Goal: Communication & Community: Answer question/provide support

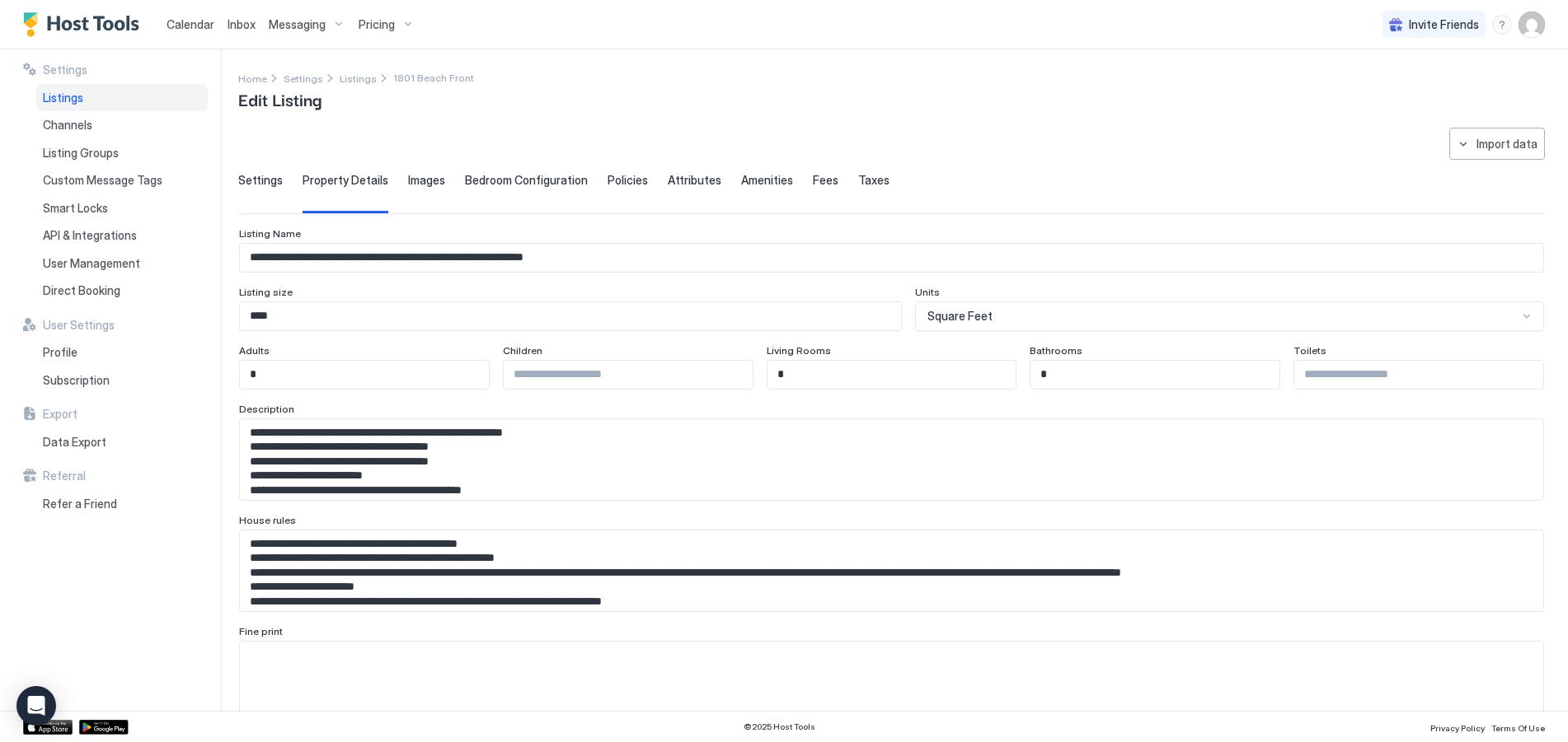
scroll to position [824, 0]
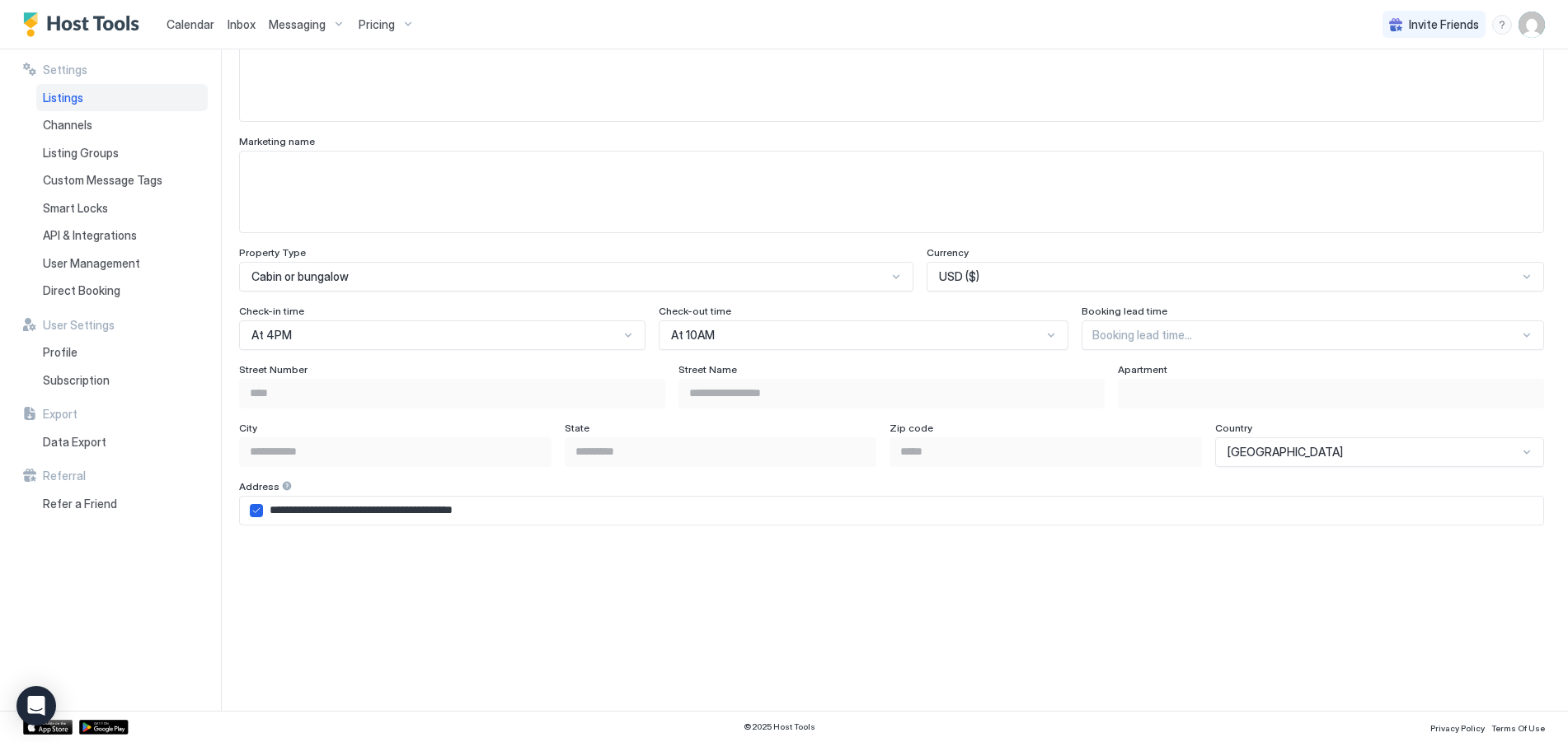
click at [242, 25] on span "Inbox" at bounding box center [242, 24] width 28 height 14
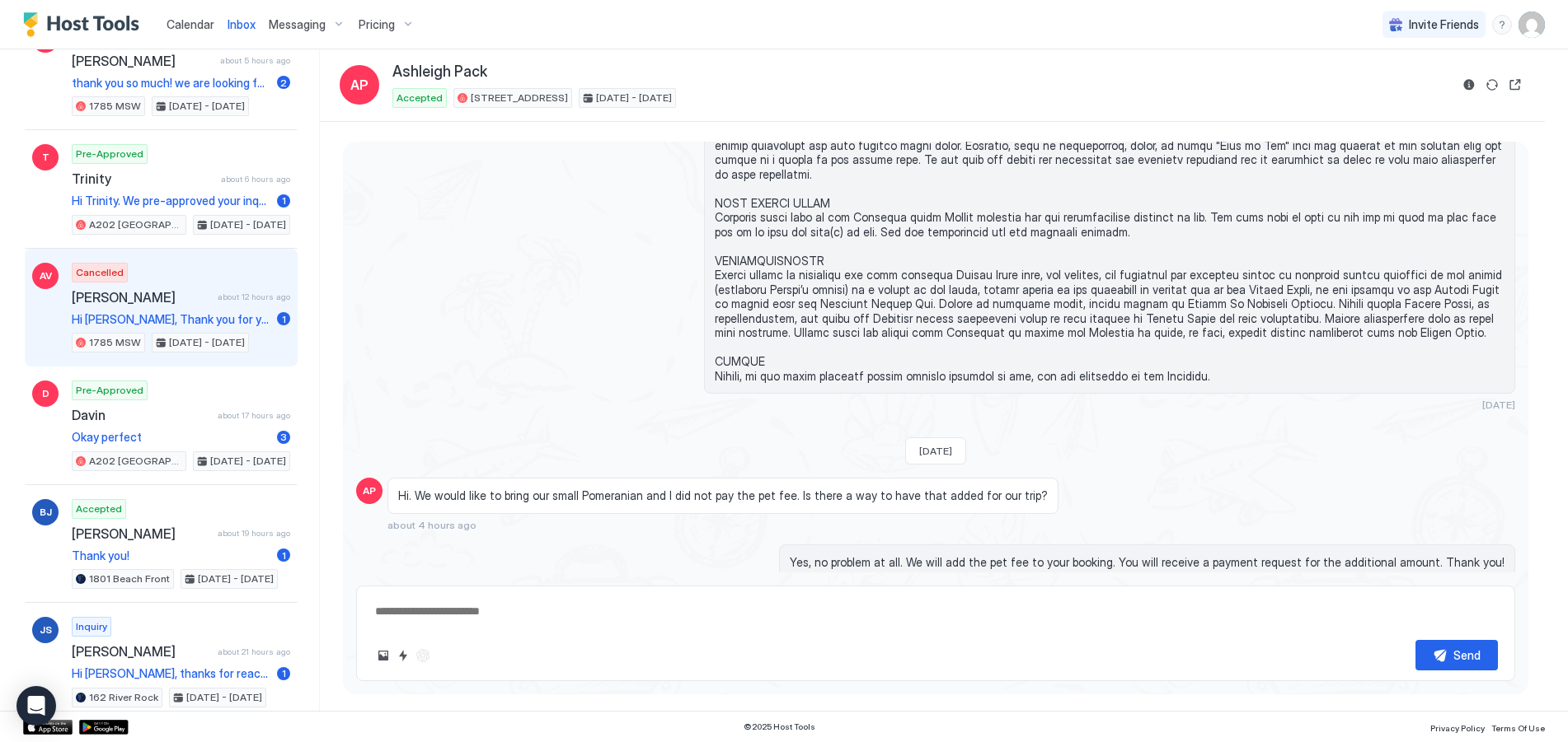
scroll to position [824, 0]
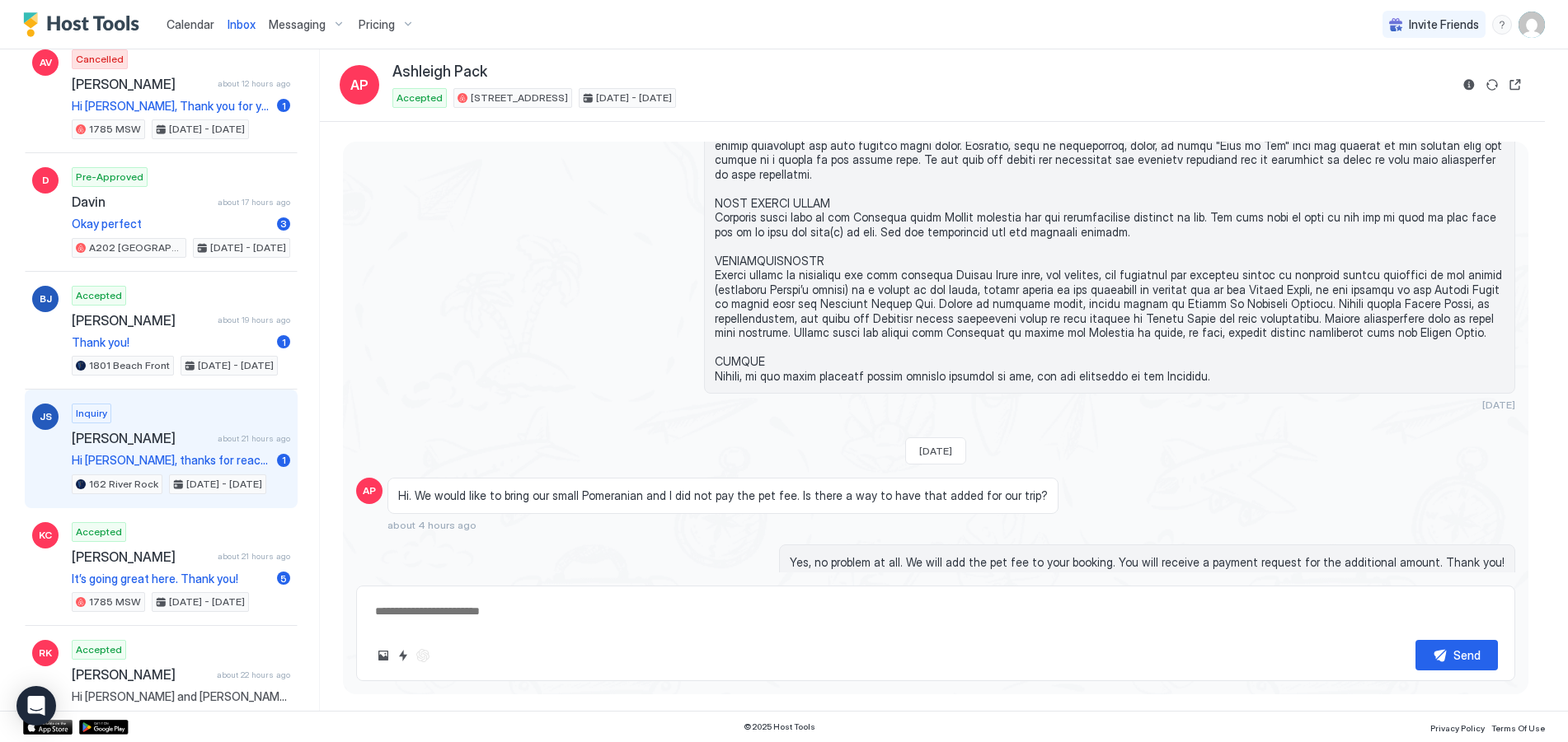
click at [136, 433] on span "[PERSON_NAME]" at bounding box center [142, 437] width 140 height 16
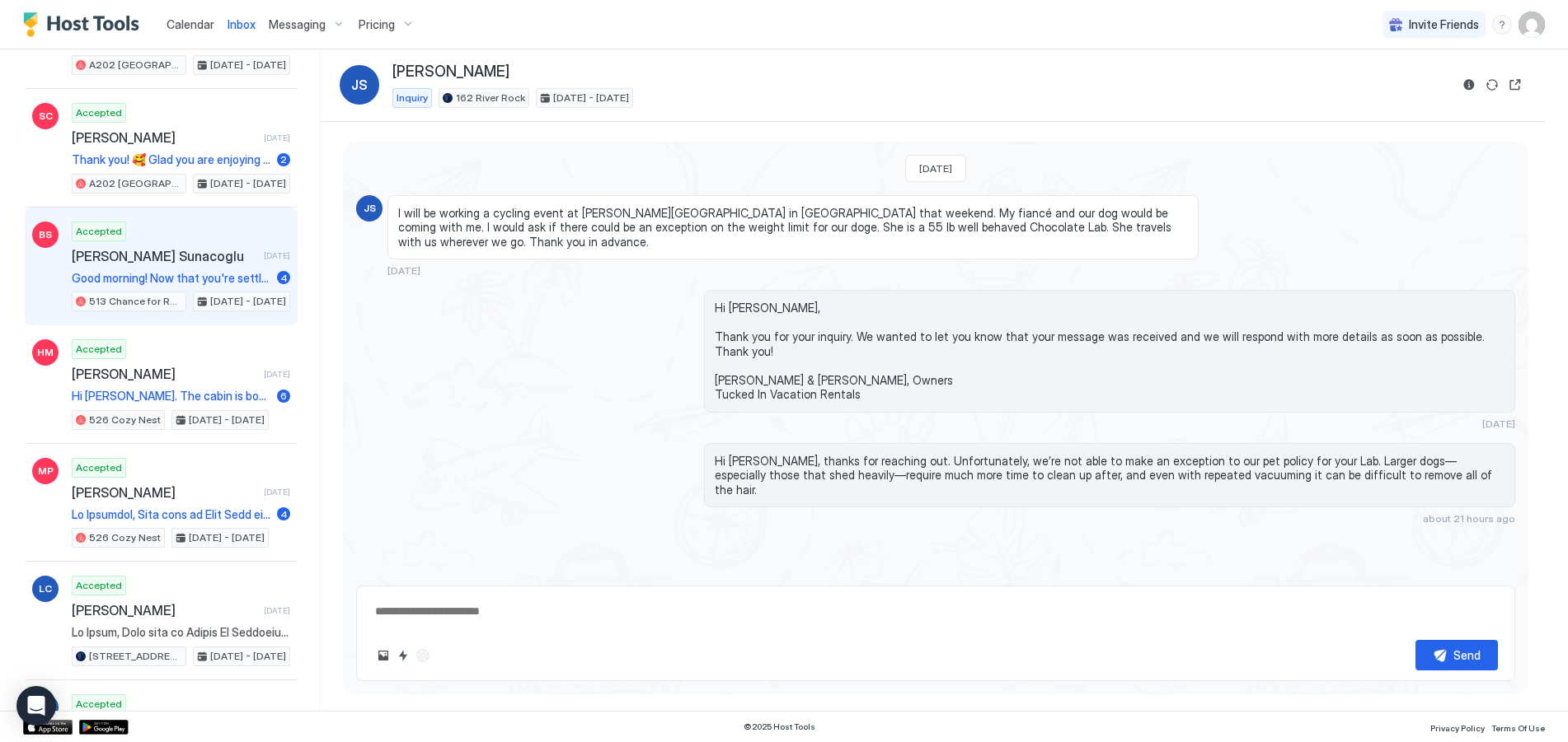
scroll to position [2224, 0]
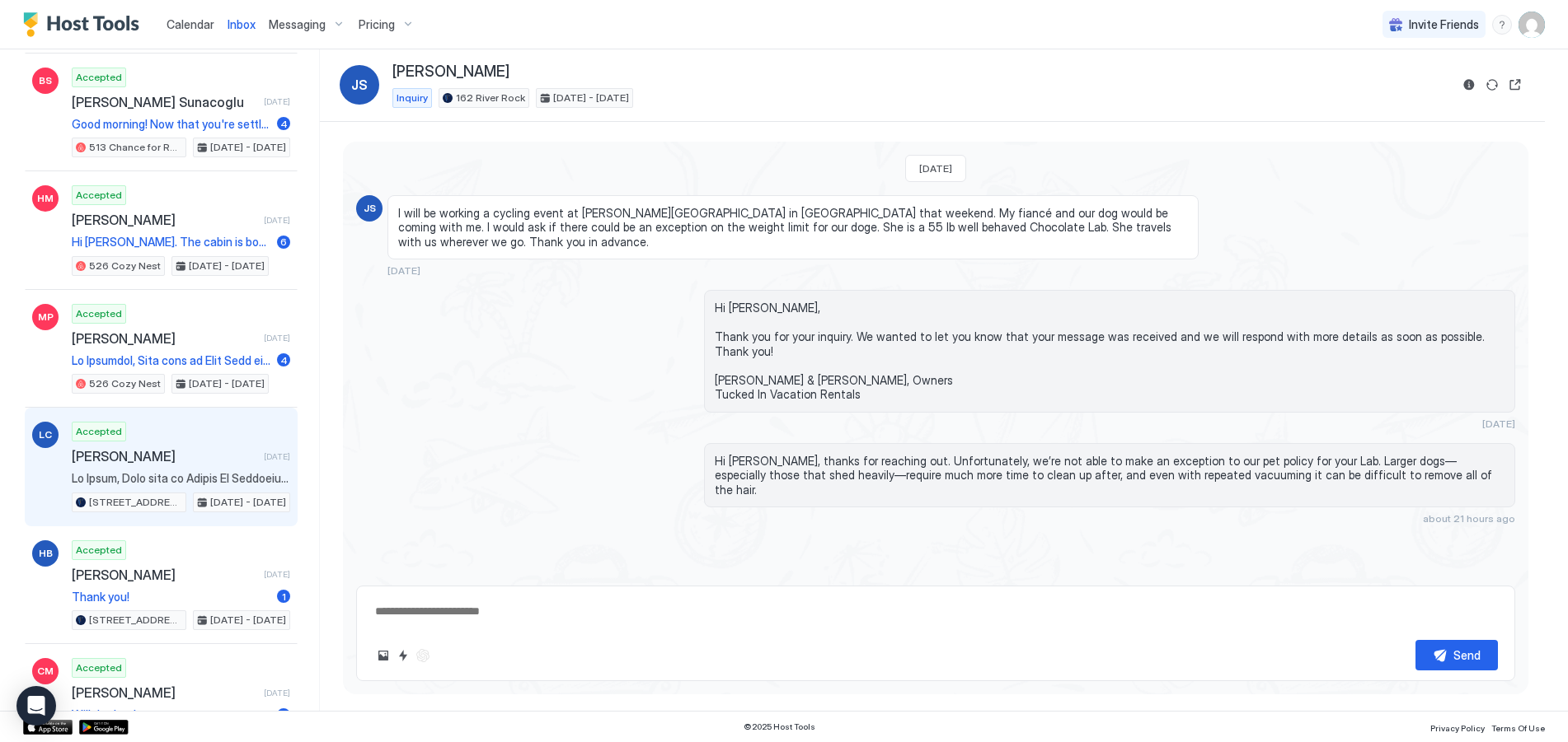
click at [106, 448] on span "[PERSON_NAME]" at bounding box center [164, 455] width 186 height 16
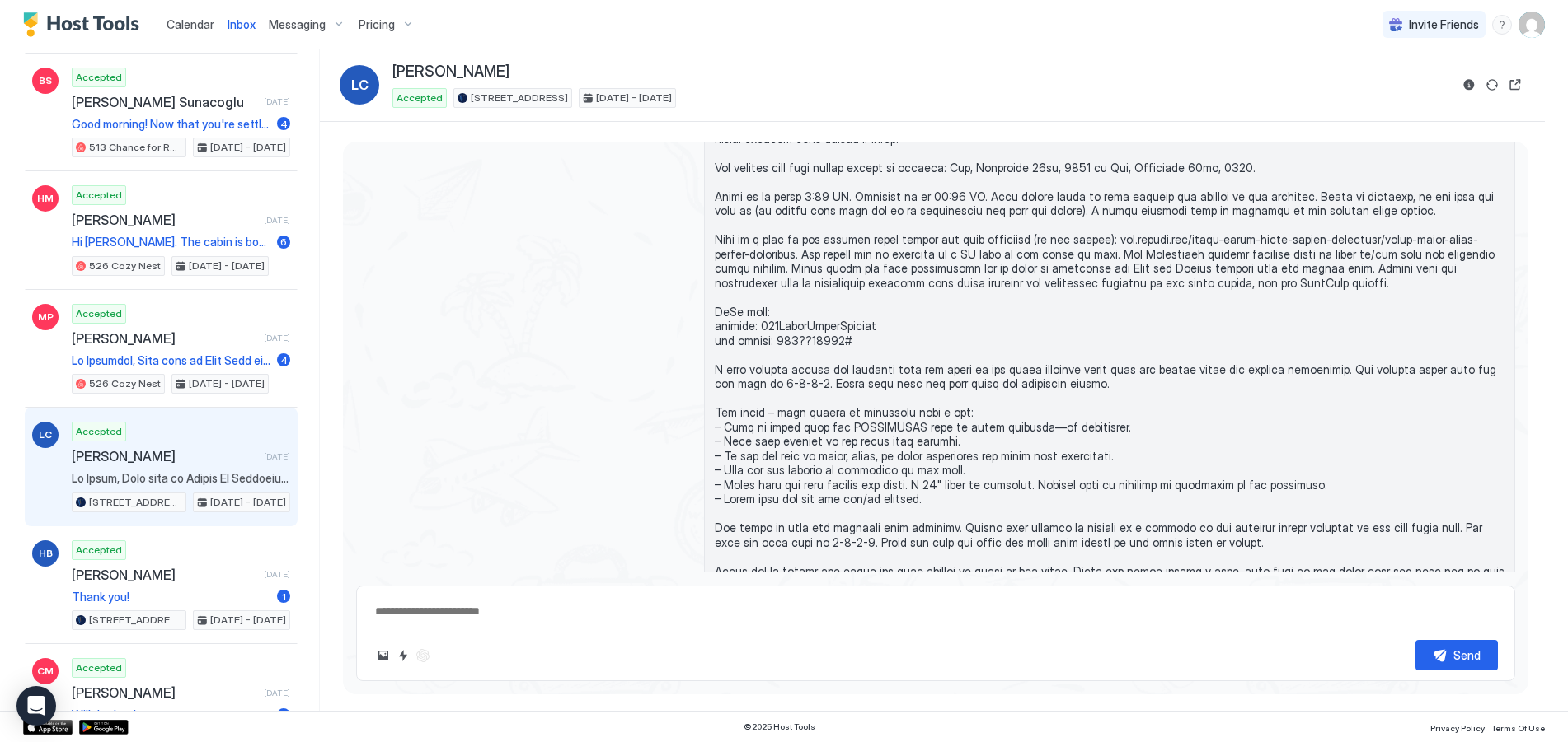
scroll to position [3130, 0]
